Goal: Task Accomplishment & Management: Use online tool/utility

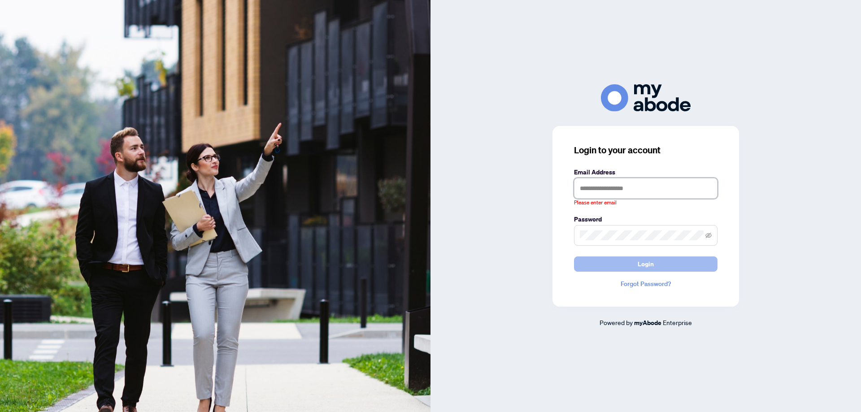
type input "**********"
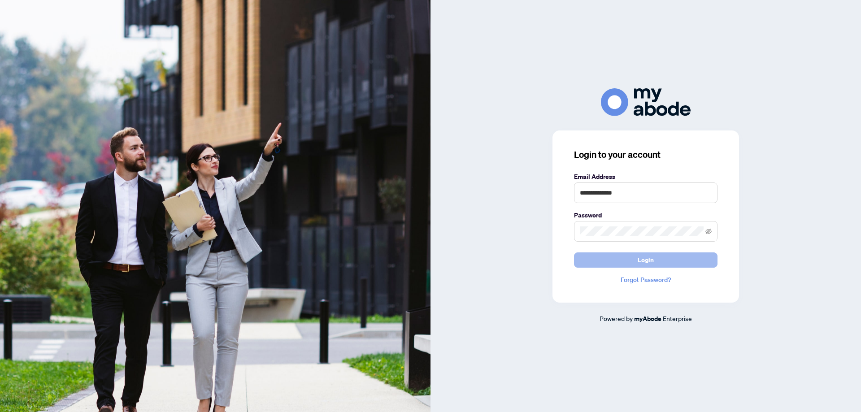
click at [582, 259] on button "Login" at bounding box center [645, 259] width 143 height 15
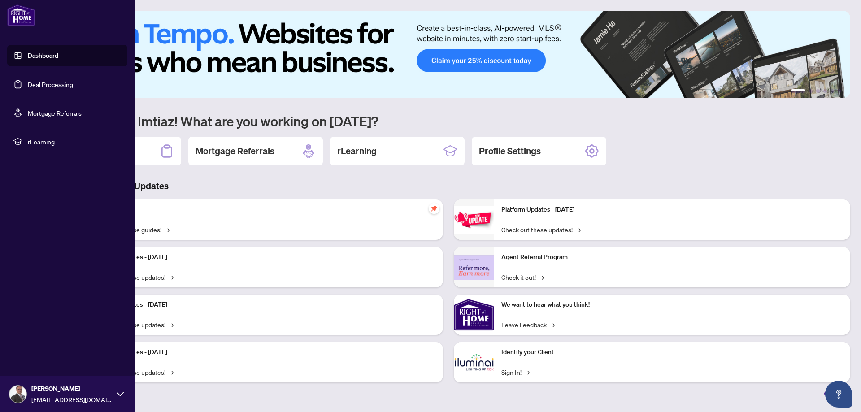
click at [41, 87] on link "Deal Processing" at bounding box center [50, 84] width 45 height 8
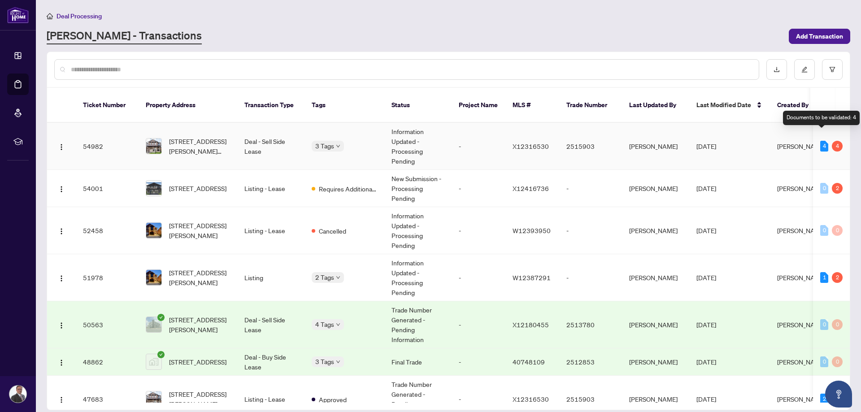
click at [820, 141] on div "4" at bounding box center [824, 146] width 8 height 11
click at [837, 141] on div "4" at bounding box center [837, 146] width 11 height 11
click at [821, 141] on div "4" at bounding box center [824, 146] width 8 height 11
click at [634, 143] on td "[PERSON_NAME]" at bounding box center [655, 146] width 67 height 47
